Goal: Task Accomplishment & Management: Complete application form

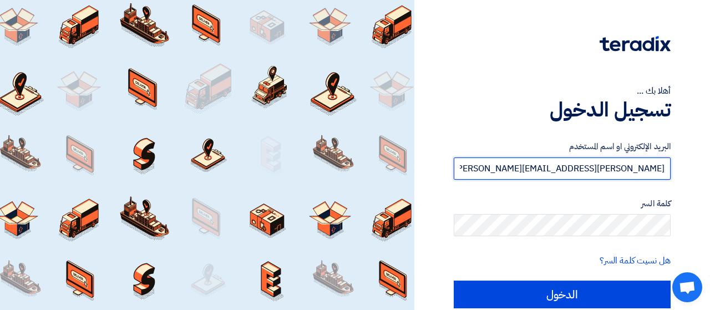
click at [619, 168] on input "[PERSON_NAME][EMAIL_ADDRESS][PERSON_NAME][DOMAIN_NAME]" at bounding box center [562, 169] width 217 height 22
paste input "[PERSON_NAME].[PERSON_NAME]"
type input "[PERSON_NAME][EMAIL_ADDRESS][PERSON_NAME][DOMAIN_NAME]"
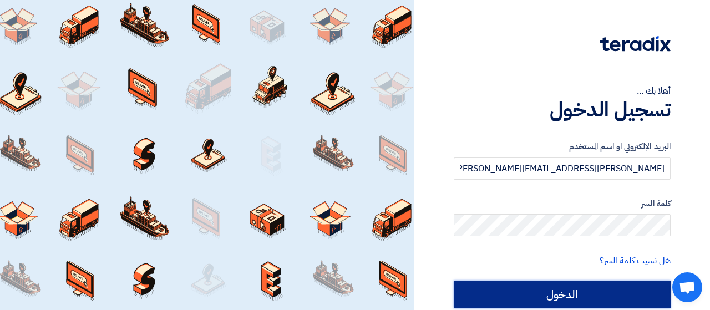
click at [625, 294] on input "الدخول" at bounding box center [562, 295] width 217 height 28
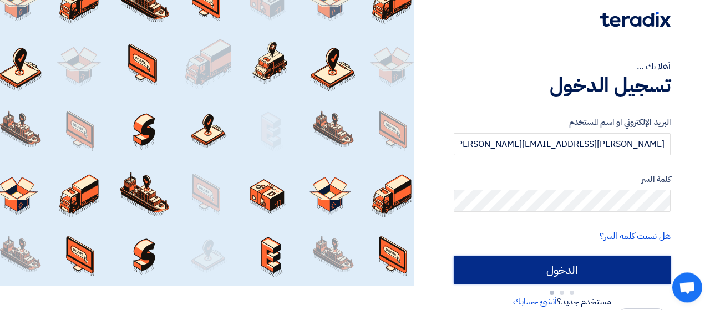
scroll to position [40, 0]
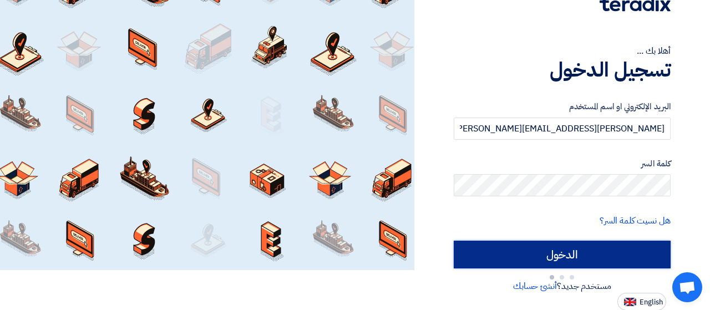
click at [557, 263] on input "الدخول" at bounding box center [562, 255] width 217 height 28
type input "Sign in"
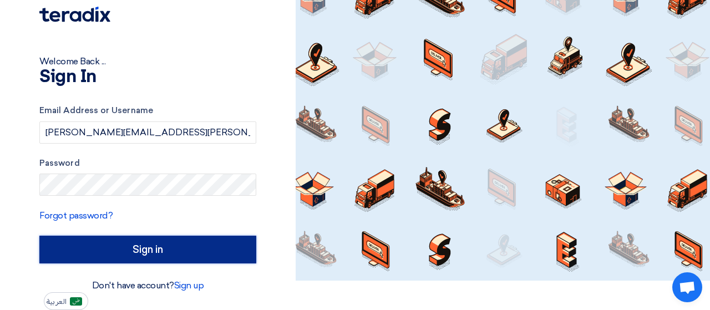
scroll to position [29, 0]
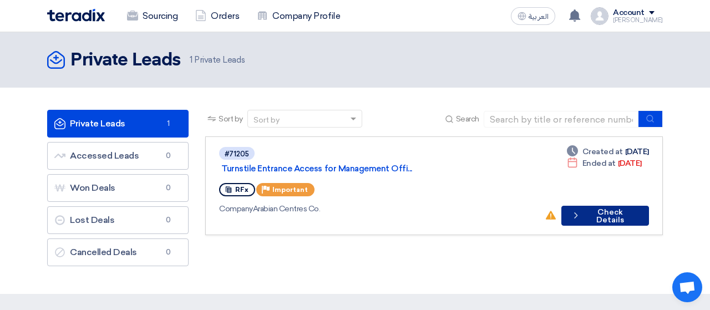
click at [598, 206] on button "Check details Check Details" at bounding box center [606, 216] width 88 height 20
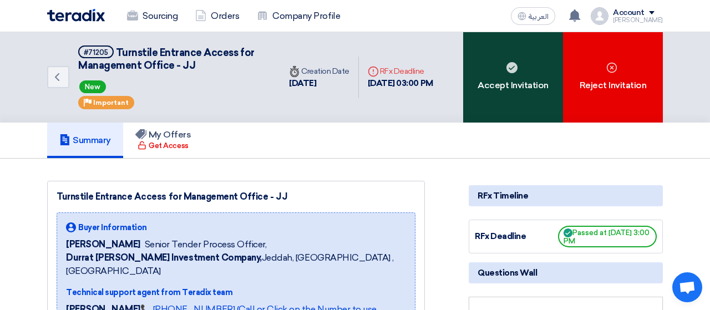
click at [500, 92] on div "Accept Invitation" at bounding box center [513, 77] width 100 height 90
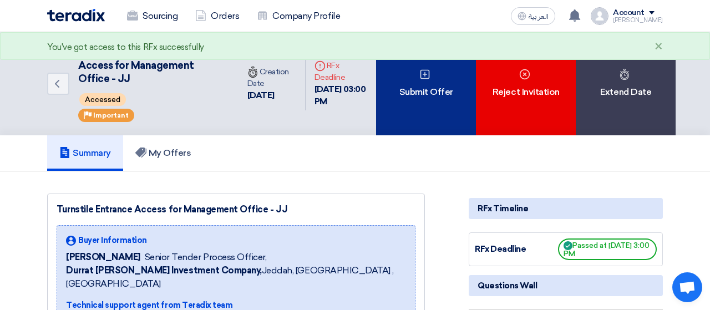
click at [442, 103] on div "Submit Offer" at bounding box center [426, 83] width 100 height 103
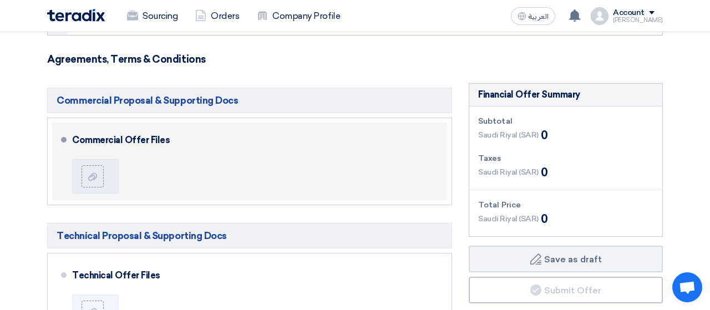
scroll to position [231, 0]
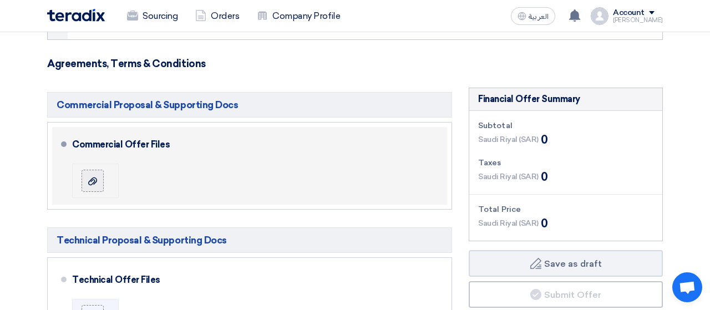
click at [93, 173] on label at bounding box center [93, 181] width 22 height 22
click at [0, 0] on input "file" at bounding box center [0, 0] width 0 height 0
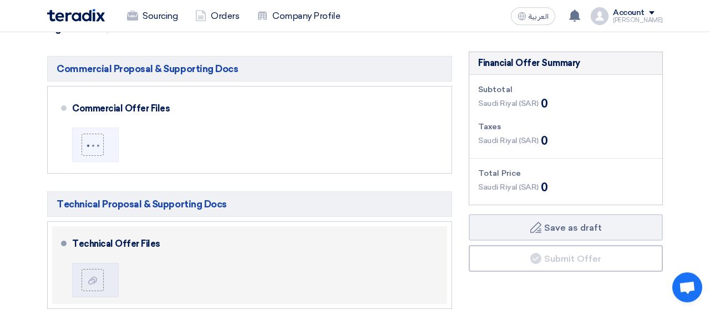
scroll to position [289, 0]
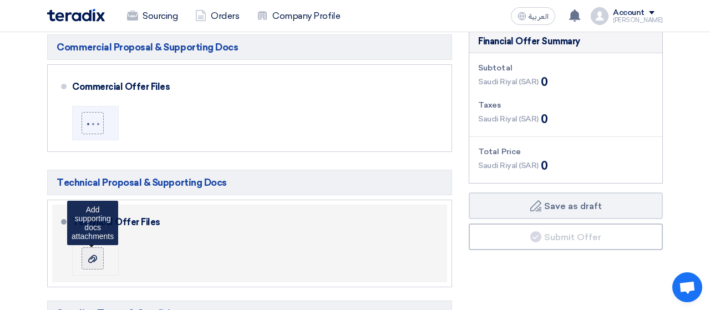
click at [97, 258] on div at bounding box center [92, 258] width 13 height 11
click at [0, 0] on input "file" at bounding box center [0, 0] width 0 height 0
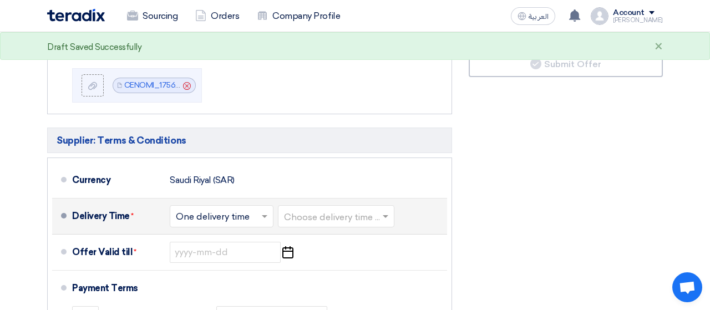
scroll to position [520, 0]
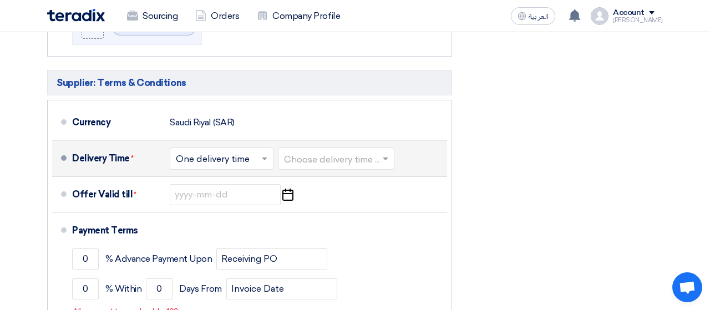
click at [250, 156] on input "text" at bounding box center [222, 160] width 93 height 16
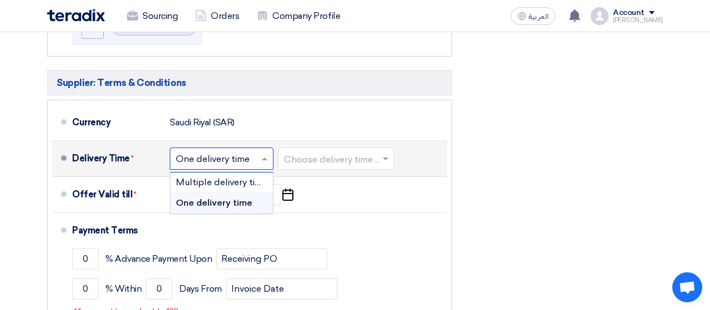
click at [250, 156] on input "text" at bounding box center [222, 160] width 93 height 16
click at [324, 157] on input "text" at bounding box center [336, 160] width 105 height 16
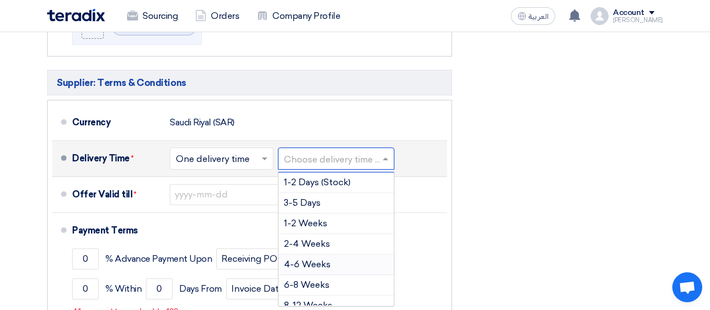
scroll to position [64, 0]
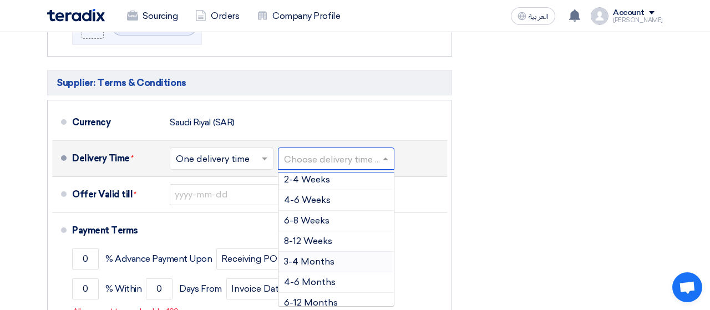
click at [328, 261] on span "3-4 Months" at bounding box center [309, 261] width 51 height 11
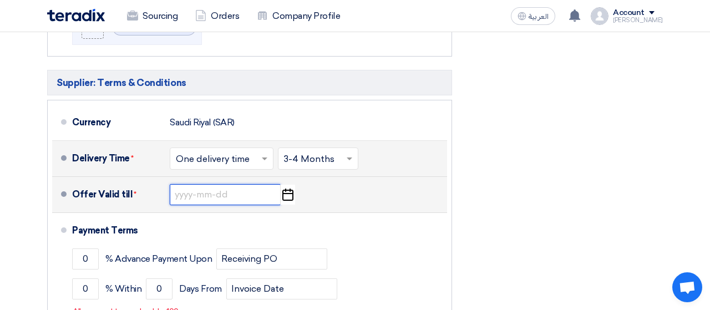
click at [193, 196] on input at bounding box center [225, 194] width 111 height 21
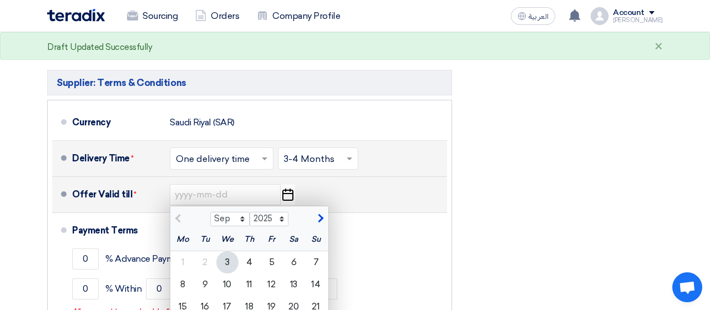
click at [322, 216] on button "button" at bounding box center [319, 217] width 18 height 11
select select "10"
click at [267, 260] on div "3" at bounding box center [272, 262] width 22 height 22
type input "[DATE]"
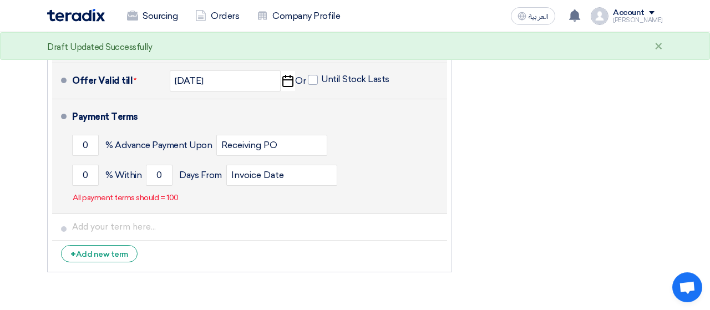
scroll to position [635, 0]
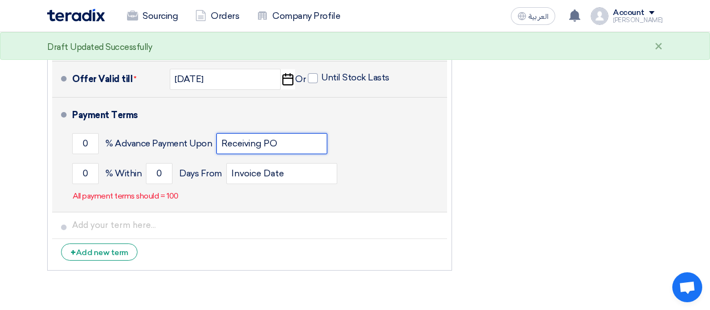
click at [248, 146] on input "Receiving PO" at bounding box center [271, 143] width 111 height 21
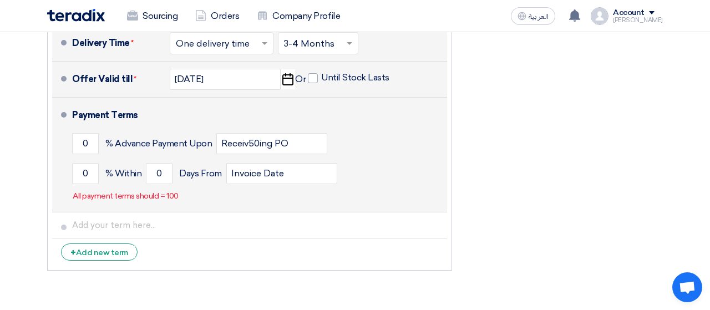
click at [375, 147] on div "0 % Advance Payment Upon Receiv50ing PO" at bounding box center [257, 144] width 371 height 30
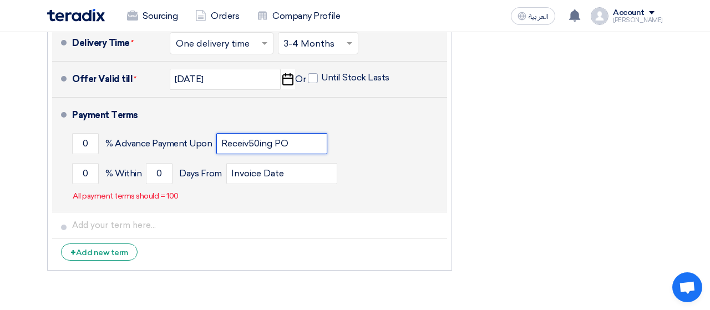
click at [309, 147] on input "Receiv50ing PO" at bounding box center [271, 143] width 111 height 21
type input "Receiving PO"
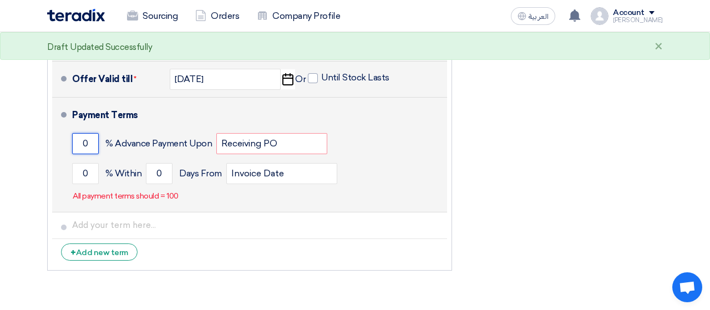
drag, startPoint x: 91, startPoint y: 140, endPoint x: 85, endPoint y: 140, distance: 6.1
click at [85, 140] on input "0" at bounding box center [85, 143] width 27 height 21
type input "50"
click at [274, 206] on div "Payment Terms 50 % Advance Payment Upon Receiving PO 0 % Within 0 Invoice Date" at bounding box center [257, 154] width 371 height 105
click at [78, 173] on input "0" at bounding box center [85, 173] width 27 height 21
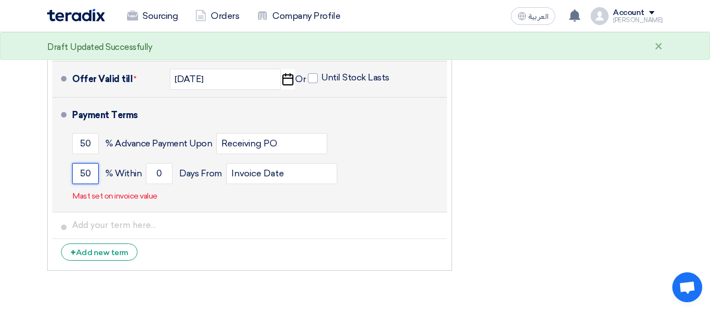
type input "50"
drag, startPoint x: 236, startPoint y: 193, endPoint x: 241, endPoint y: 188, distance: 7.1
click at [236, 192] on div "Payment Terms 50 % Advance Payment Upon Receiving PO 50 % Within 0 Invoice Date" at bounding box center [257, 154] width 371 height 105
drag, startPoint x: 127, startPoint y: 195, endPoint x: 156, endPoint y: 195, distance: 29.4
click at [127, 195] on p "Mast set on invoice value" at bounding box center [115, 196] width 85 height 11
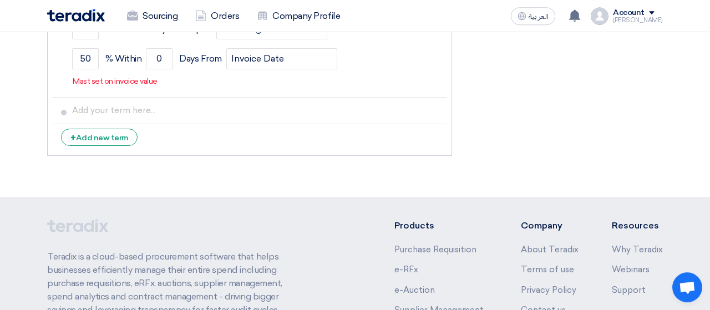
scroll to position [577, 0]
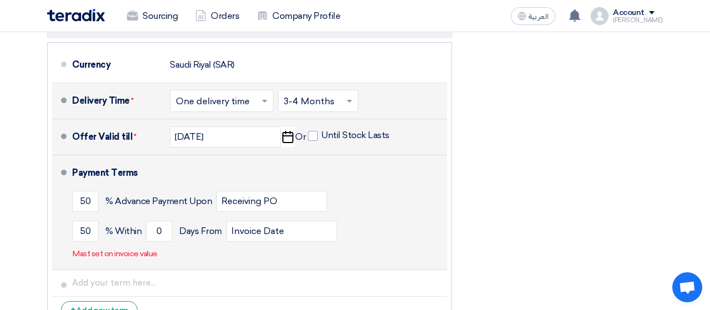
click at [356, 187] on div "50 % Advance Payment Upon Receiving PO" at bounding box center [257, 201] width 371 height 30
drag, startPoint x: 162, startPoint y: 231, endPoint x: 155, endPoint y: 231, distance: 7.2
click at [155, 231] on input "0" at bounding box center [159, 231] width 27 height 21
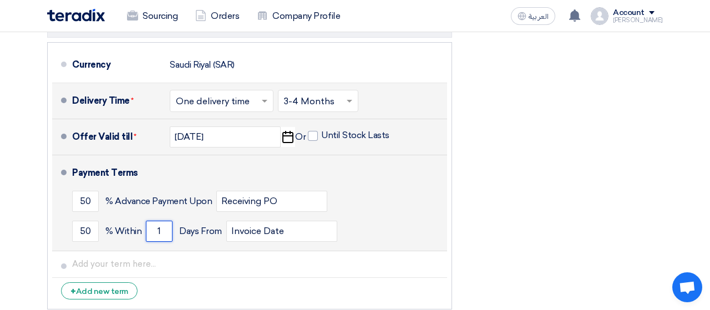
type input "1"
click at [386, 217] on div "50 % [DATE] From Invoice Date" at bounding box center [257, 231] width 371 height 30
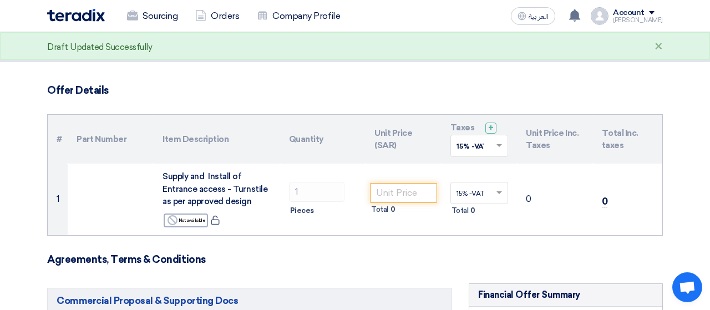
scroll to position [58, 0]
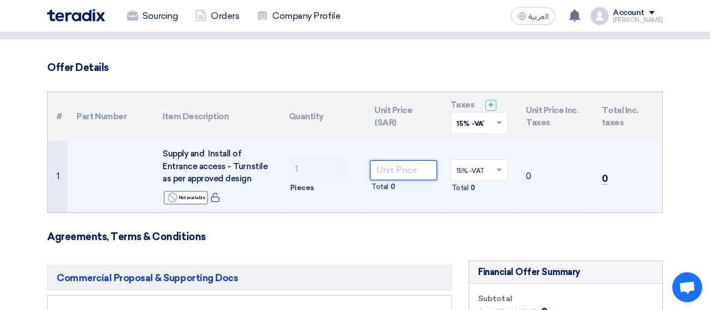
click at [404, 168] on input "number" at bounding box center [403, 170] width 67 height 20
click at [401, 167] on input "number" at bounding box center [403, 170] width 67 height 20
click at [574, 153] on td "0" at bounding box center [555, 177] width 76 height 72
click at [488, 172] on input "text" at bounding box center [474, 171] width 35 height 18
click at [484, 191] on span "15% -VAT" at bounding box center [471, 191] width 28 height 8
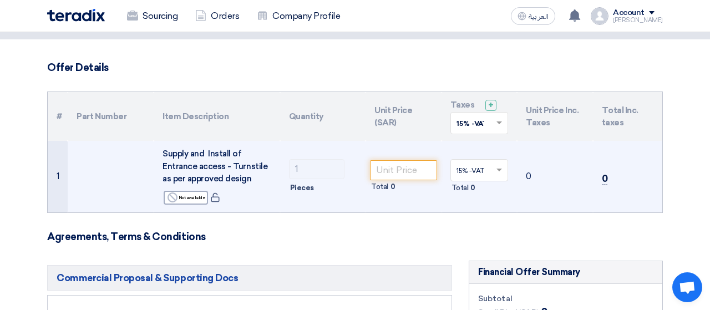
click at [580, 181] on td "0" at bounding box center [555, 177] width 76 height 72
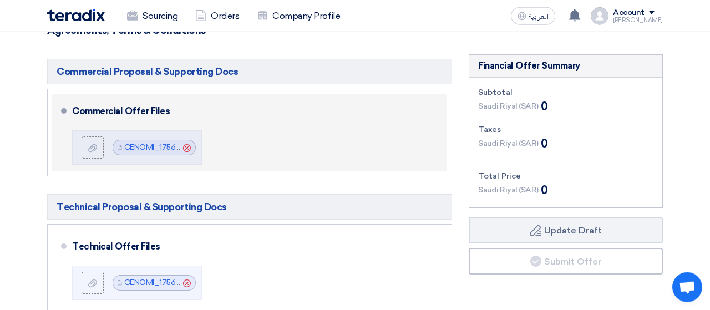
scroll to position [289, 0]
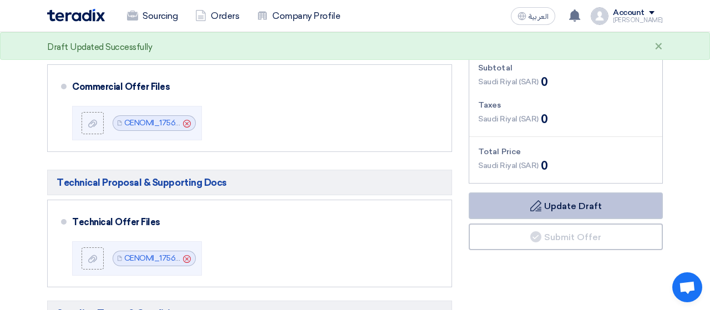
click at [495, 199] on button "Draft Update Draft" at bounding box center [566, 206] width 194 height 27
click at [584, 206] on button "Draft Update Draft" at bounding box center [566, 206] width 194 height 27
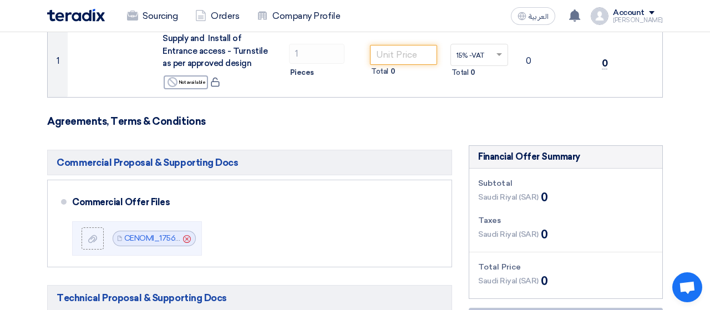
scroll to position [115, 0]
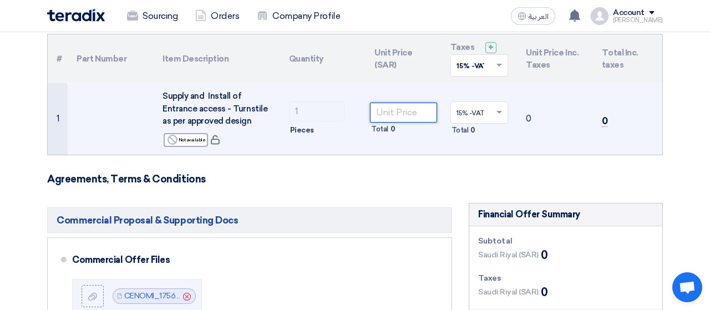
click at [389, 113] on input "number" at bounding box center [403, 113] width 67 height 20
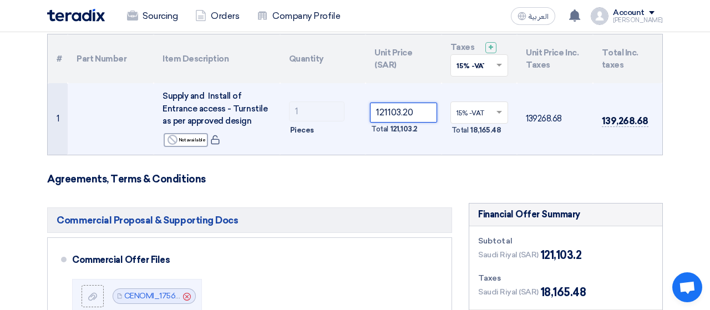
type input "121103.20"
click at [427, 154] on td "121103.20 Total 121,103.2" at bounding box center [404, 119] width 76 height 72
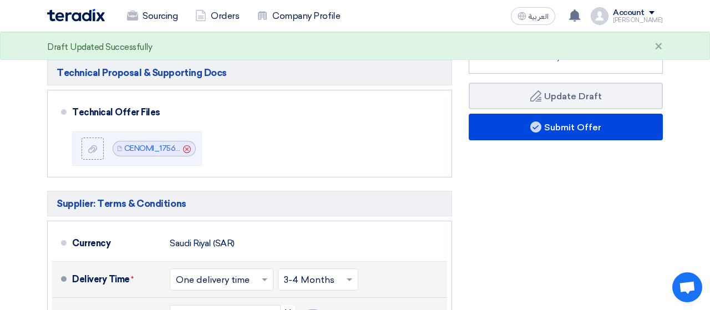
scroll to position [346, 0]
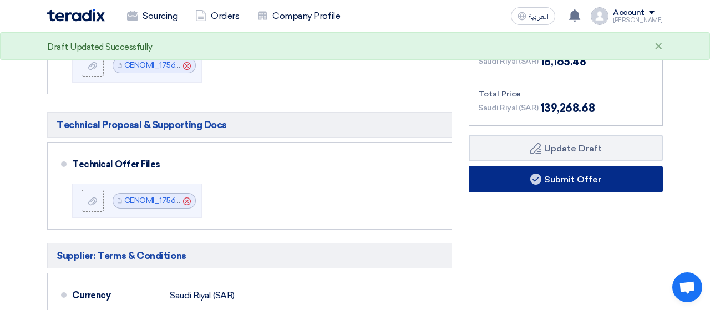
click at [579, 184] on button "Submit Offer" at bounding box center [566, 179] width 194 height 27
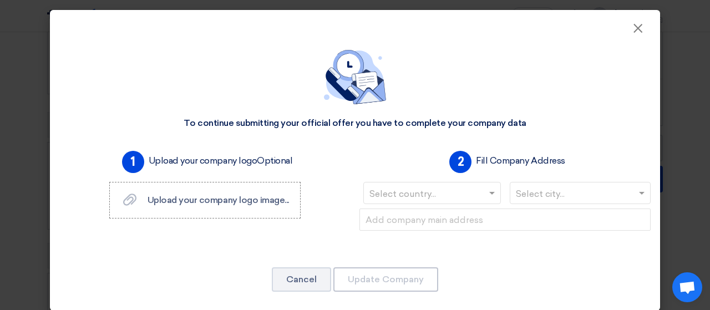
click at [424, 195] on input "text" at bounding box center [427, 194] width 114 height 18
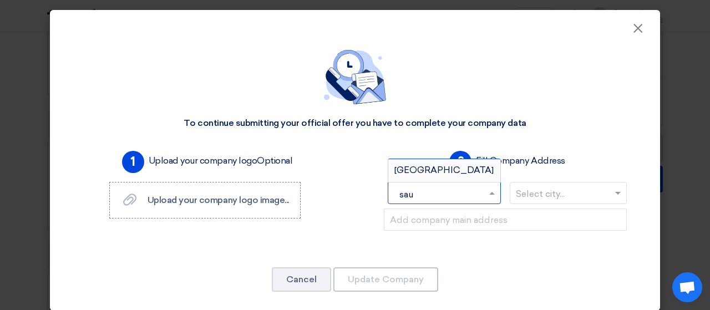
type input "saud"
click at [441, 170] on span "[GEOGRAPHIC_DATA]" at bounding box center [444, 170] width 99 height 11
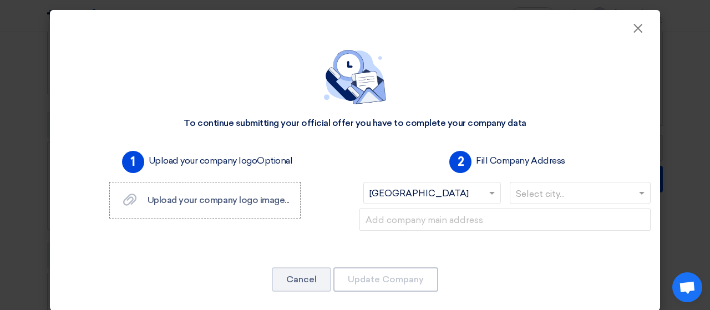
click at [545, 191] on input "text" at bounding box center [575, 194] width 118 height 18
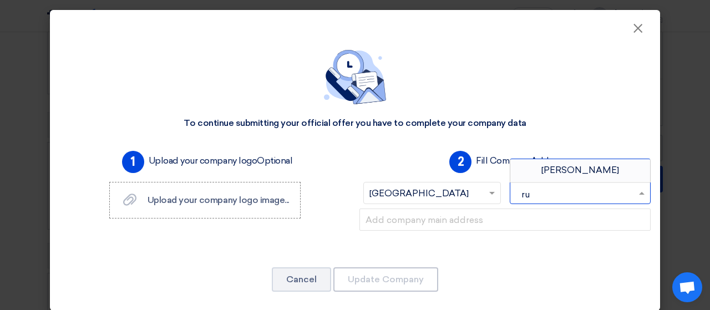
type input "r"
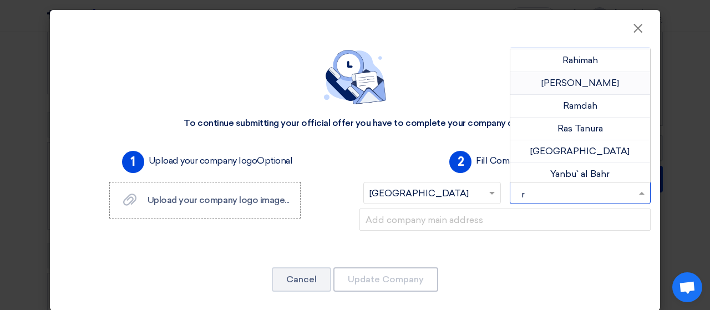
scroll to position [182, 0]
click at [584, 149] on span "[GEOGRAPHIC_DATA]" at bounding box center [580, 150] width 99 height 11
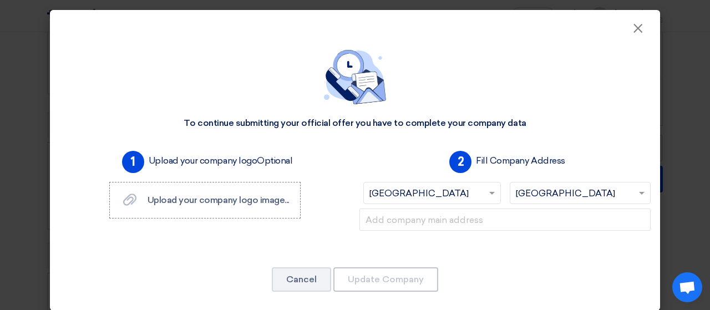
click at [466, 246] on div at bounding box center [505, 229] width 300 height 40
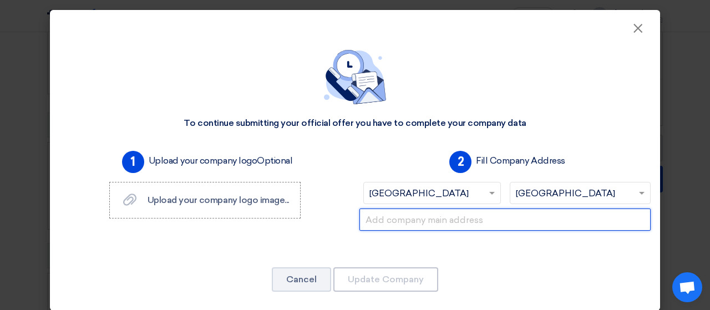
click at [480, 226] on input "text" at bounding box center [505, 220] width 291 height 22
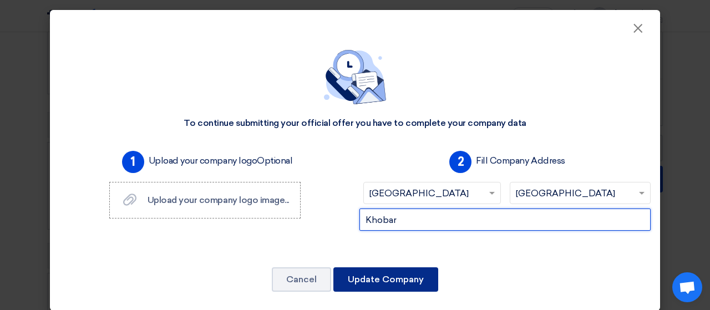
type input "Khobar"
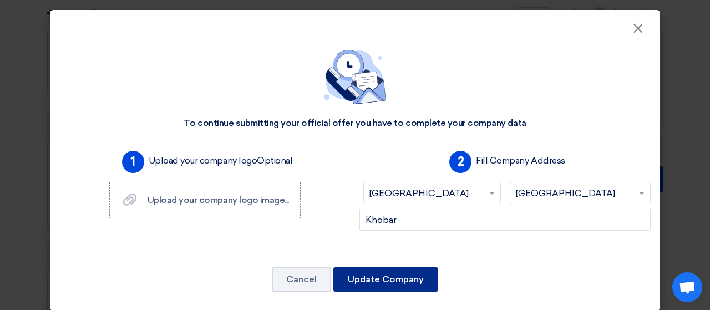
click at [400, 275] on button "Update Company" at bounding box center [386, 280] width 105 height 24
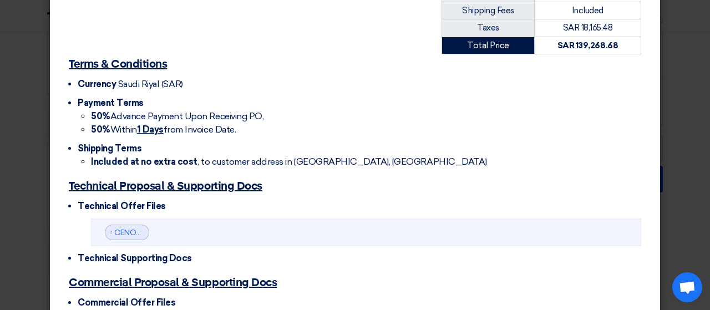
scroll to position [379, 0]
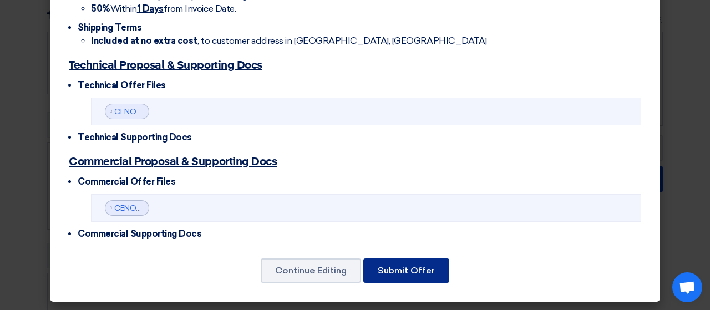
click at [404, 268] on button "Submit Offer" at bounding box center [407, 271] width 86 height 24
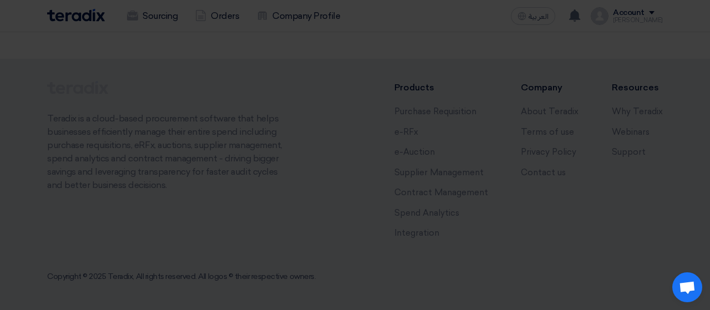
scroll to position [379, 0]
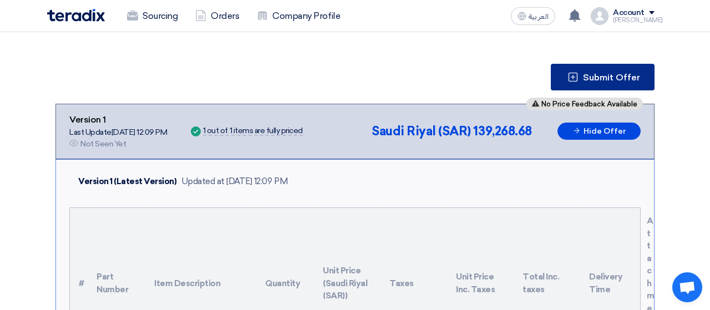
click at [571, 76] on use at bounding box center [573, 76] width 9 height 9
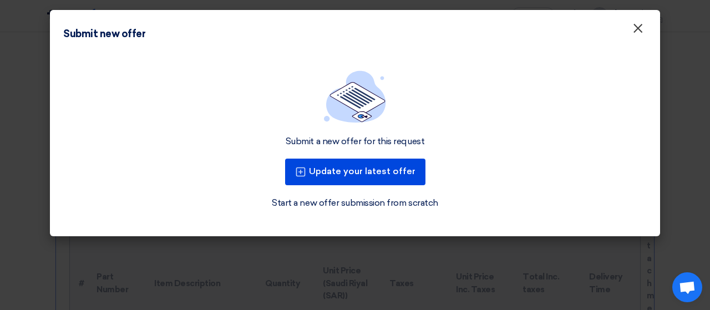
click at [632, 33] on button "×" at bounding box center [638, 29] width 29 height 22
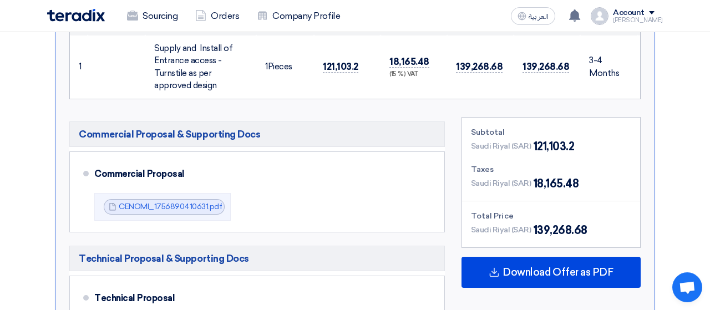
scroll to position [462, 0]
